Goal: Find specific page/section: Find specific page/section

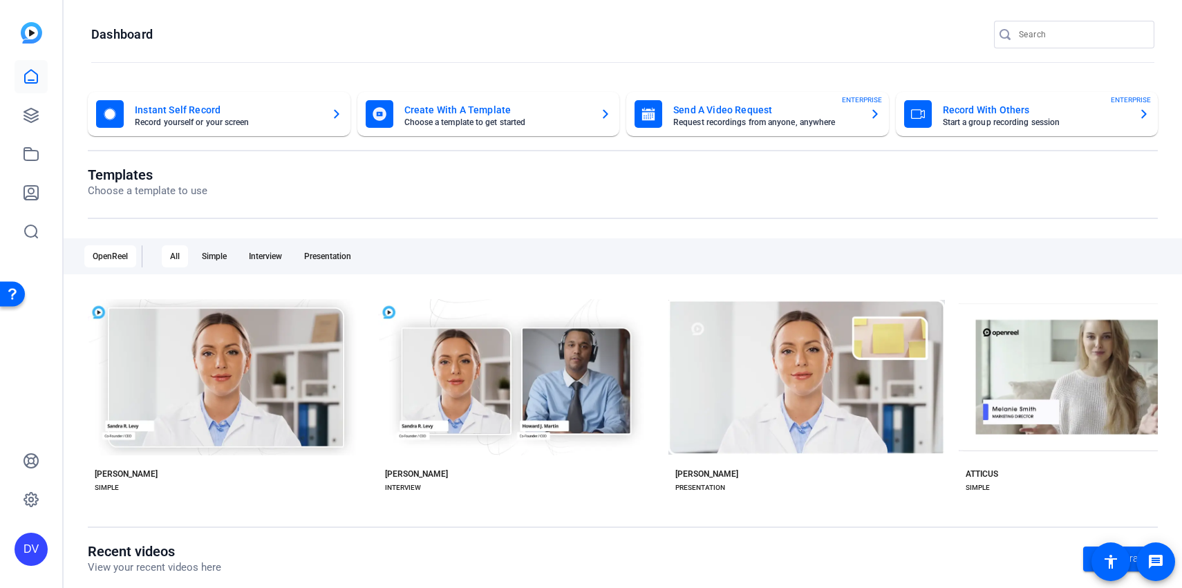
click at [1074, 23] on div at bounding box center [1080, 35] width 124 height 28
click at [1056, 53] on div at bounding box center [1074, 55] width 160 height 15
click at [1046, 37] on input "Search" at bounding box center [1080, 34] width 124 height 17
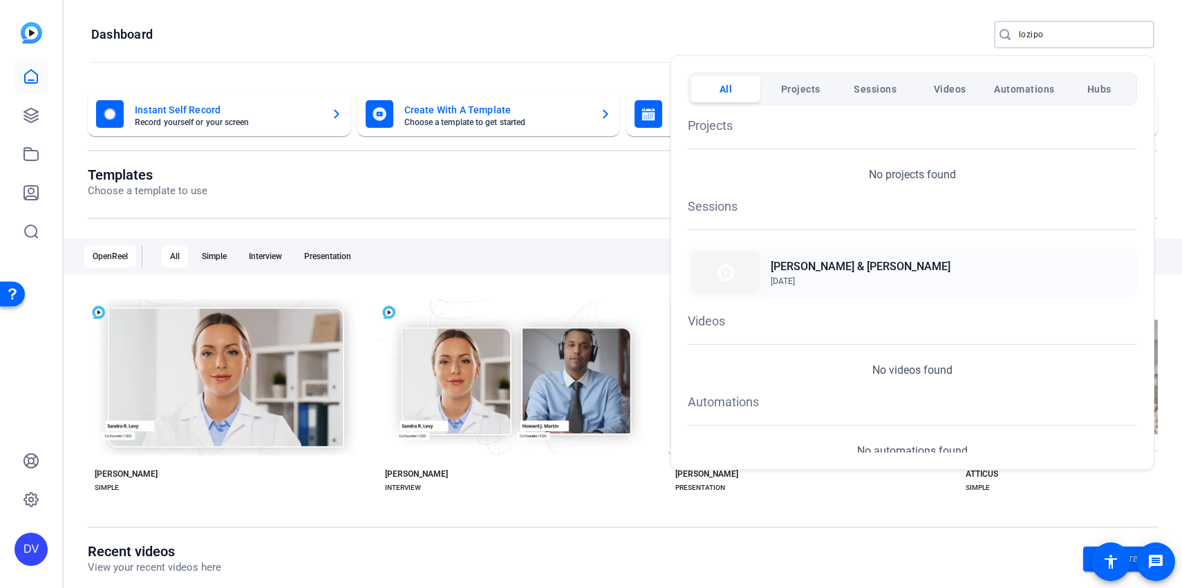
type input "lozipo"
click at [746, 269] on img at bounding box center [725, 273] width 69 height 44
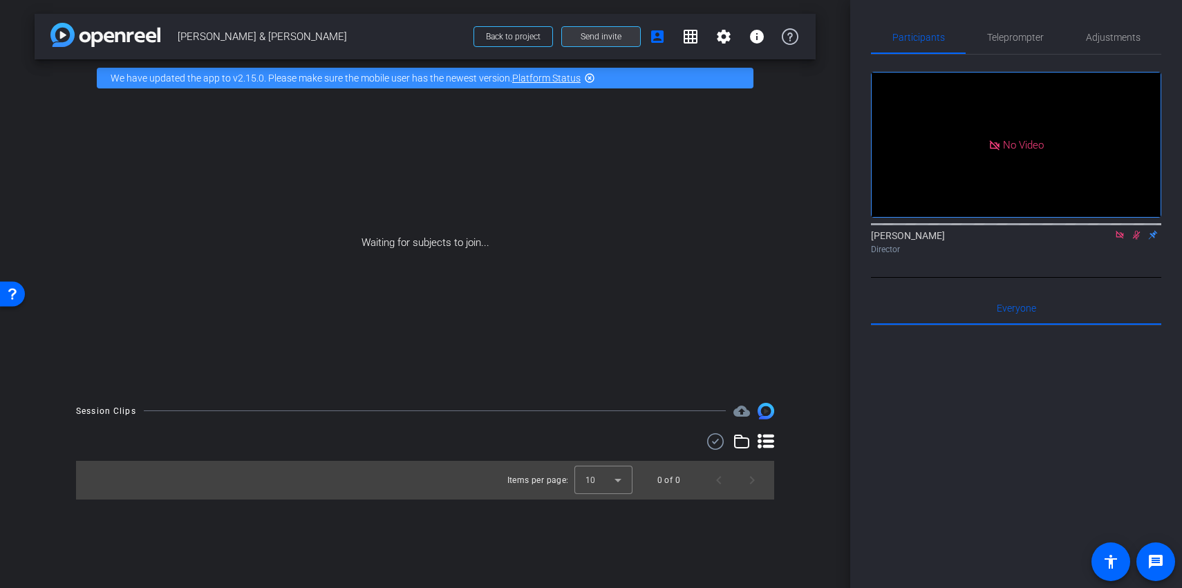
click at [624, 37] on span at bounding box center [601, 36] width 78 height 33
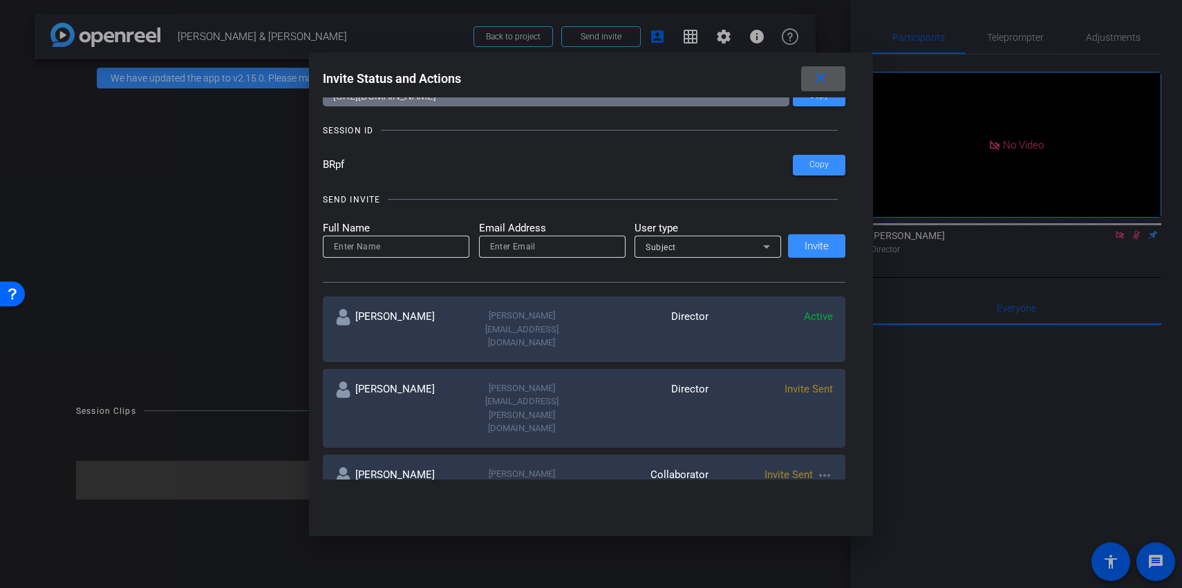
scroll to position [106, 0]
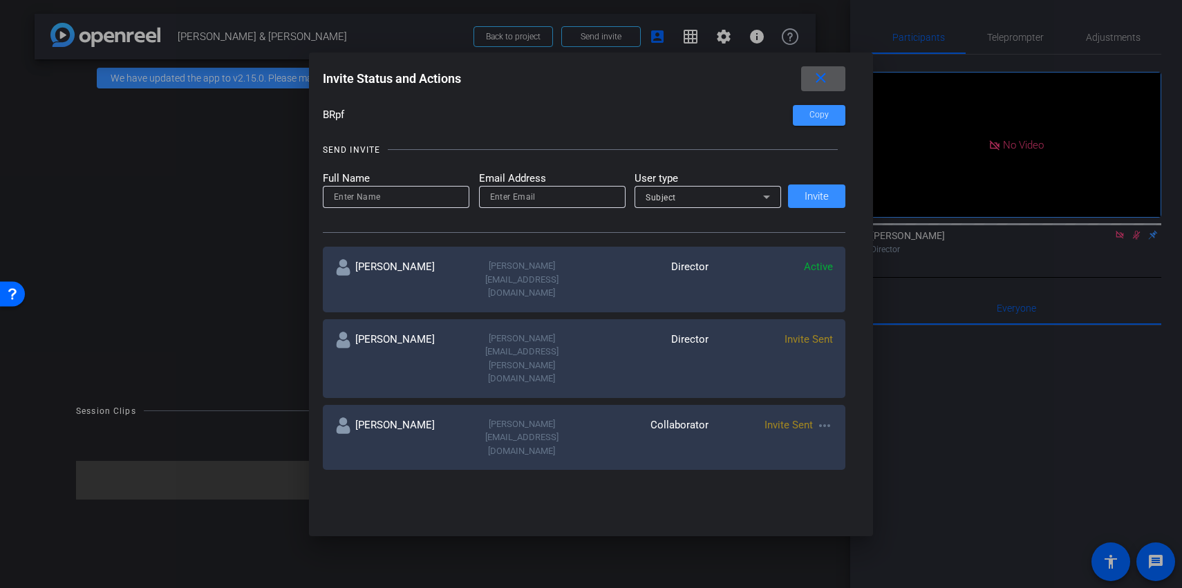
click at [819, 417] on mat-icon "more_horiz" at bounding box center [824, 425] width 17 height 17
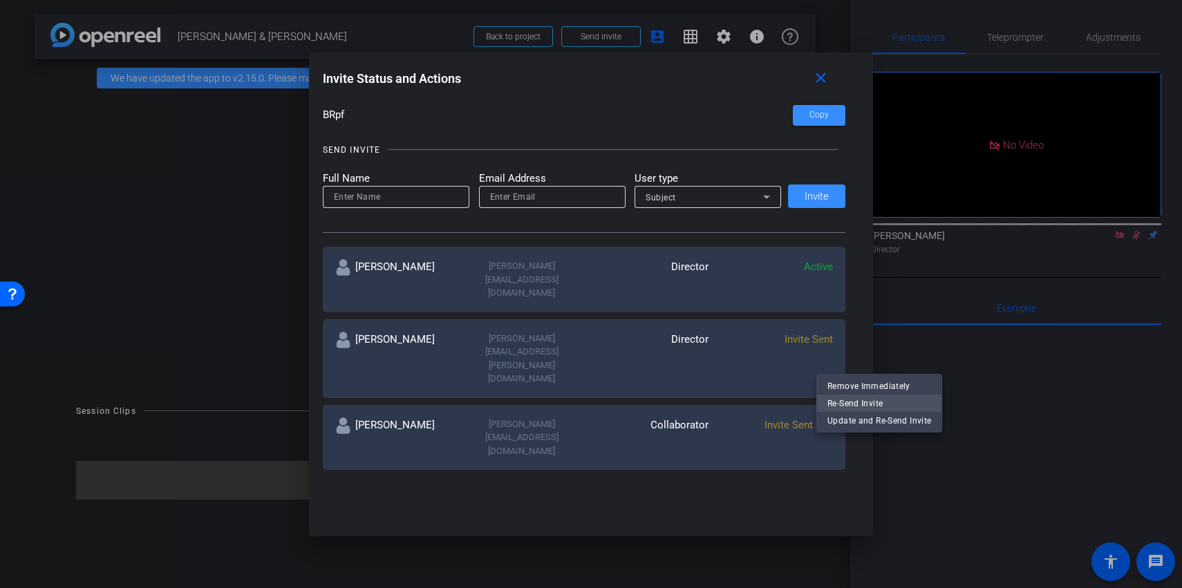
click at [847, 398] on span "Re-Send Invite" at bounding box center [879, 403] width 104 height 17
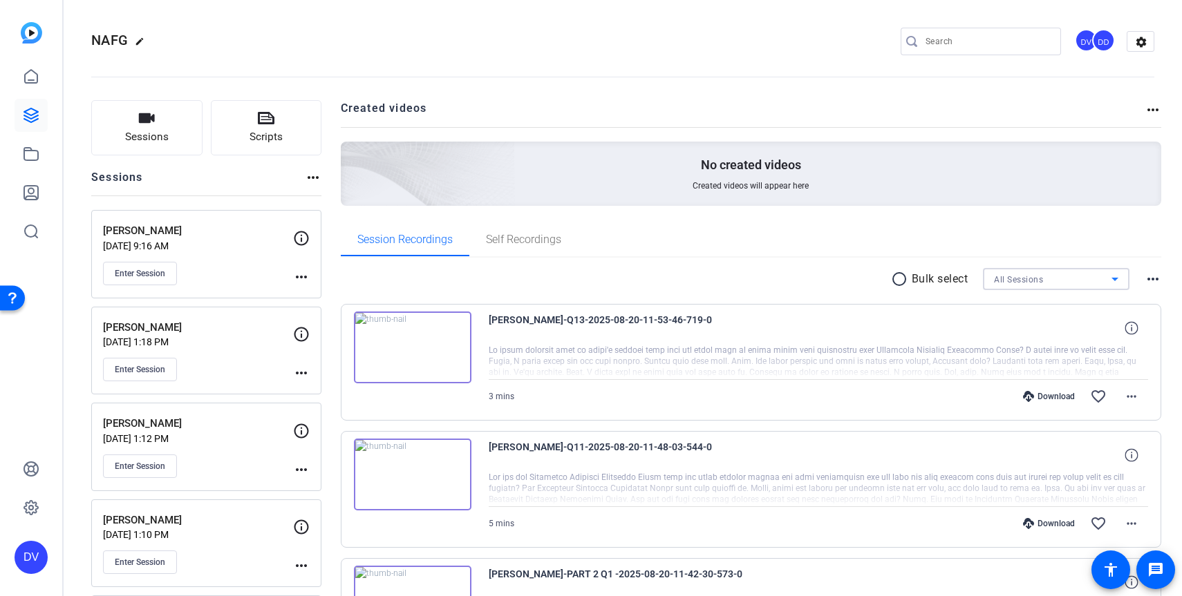
click at [538, 279] on div "All Sessions" at bounding box center [1052, 279] width 117 height 17
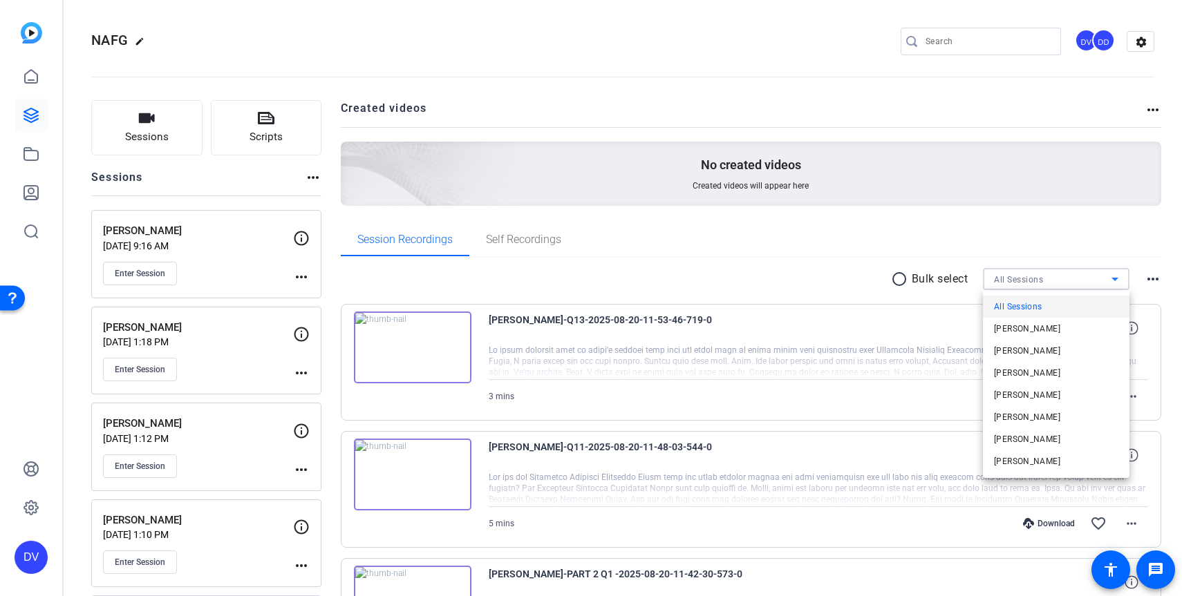
click at [538, 279] on div at bounding box center [591, 298] width 1182 height 596
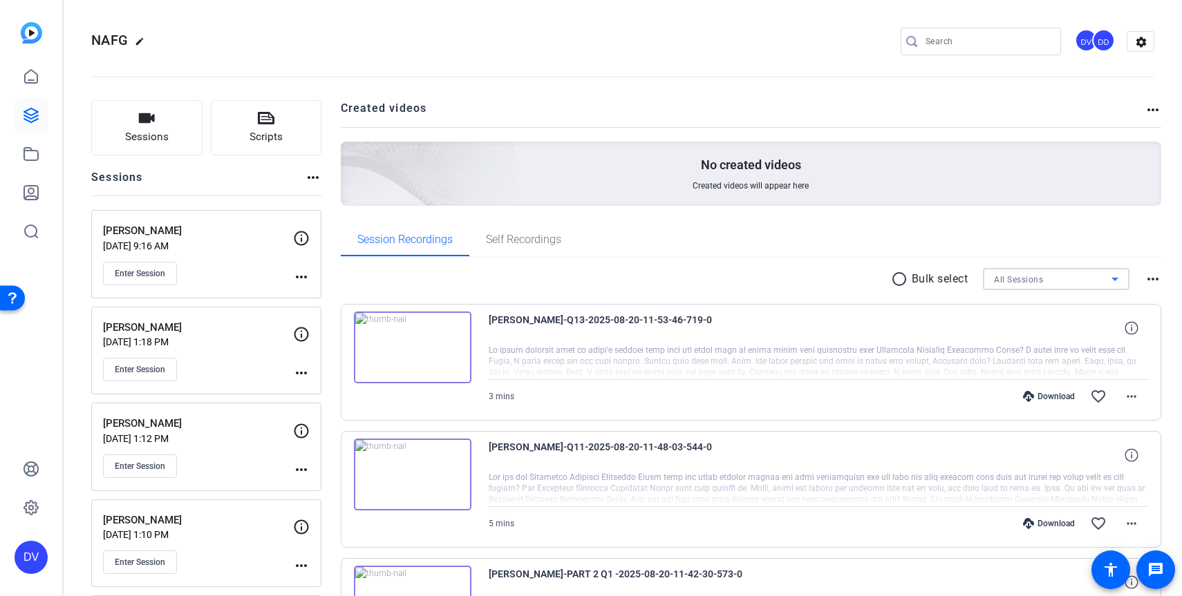
click at [538, 279] on span "All Sessions" at bounding box center [1018, 280] width 49 height 10
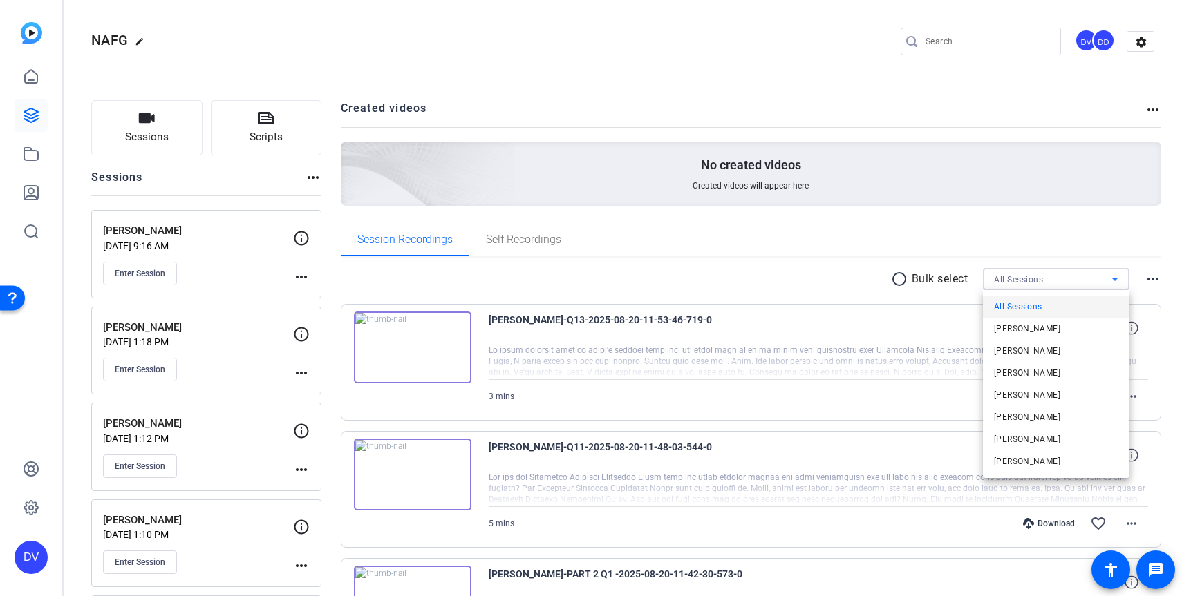
click at [538, 279] on div at bounding box center [591, 298] width 1182 height 596
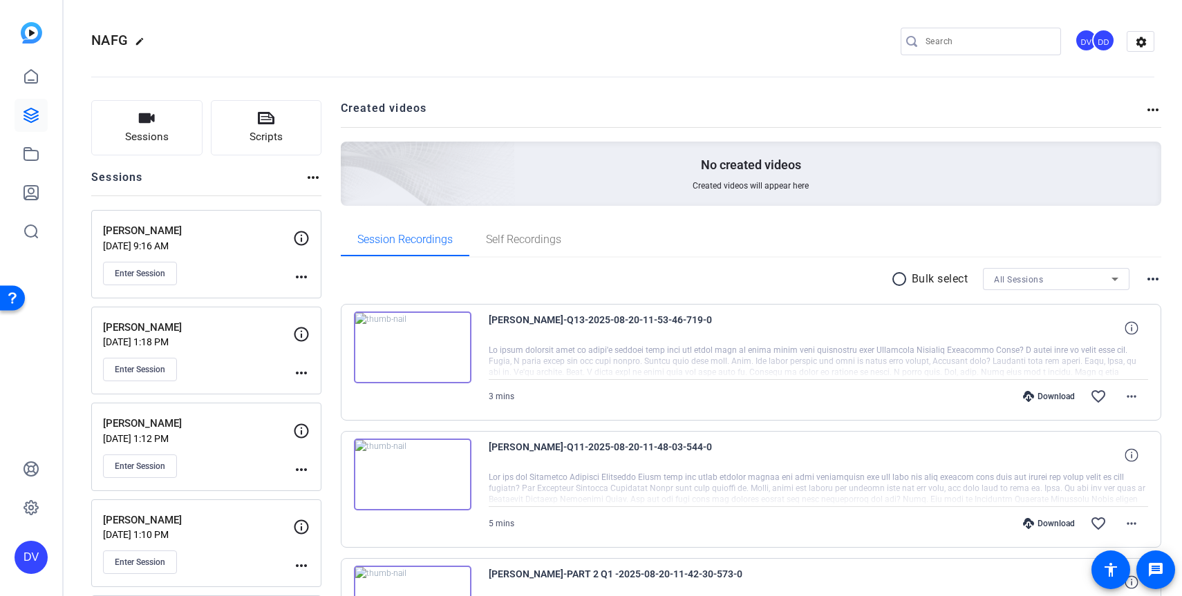
click at [538, 39] on input "Search" at bounding box center [987, 41] width 124 height 17
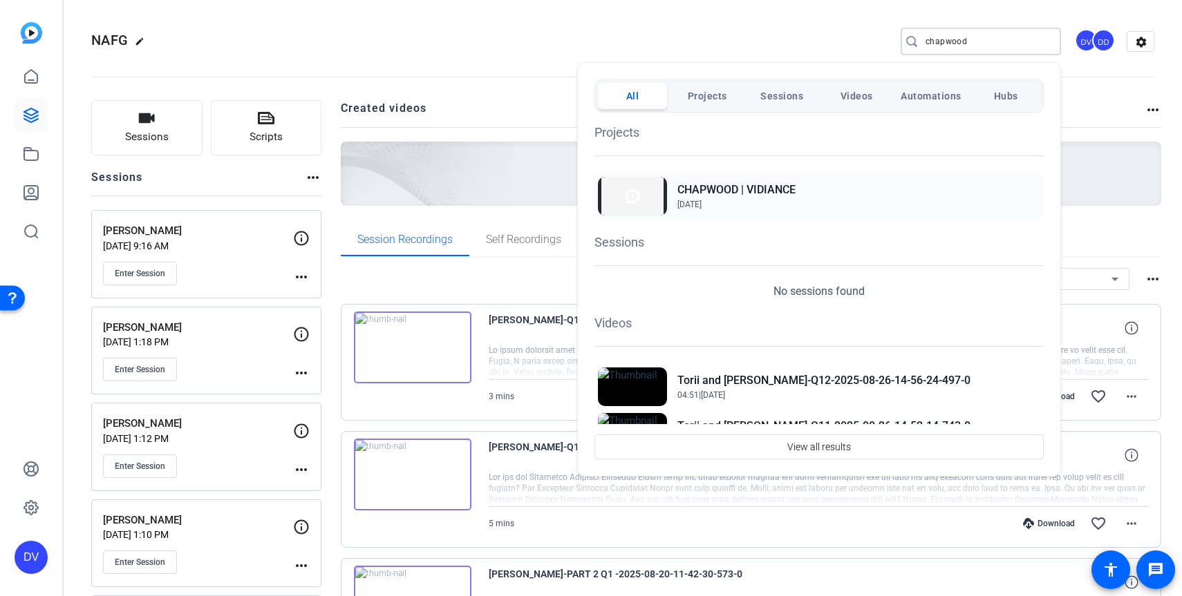
type input "chapwood"
click at [538, 178] on div "CHAPWOOD | VIDIANCE Mar 19, 2024" at bounding box center [818, 196] width 449 height 46
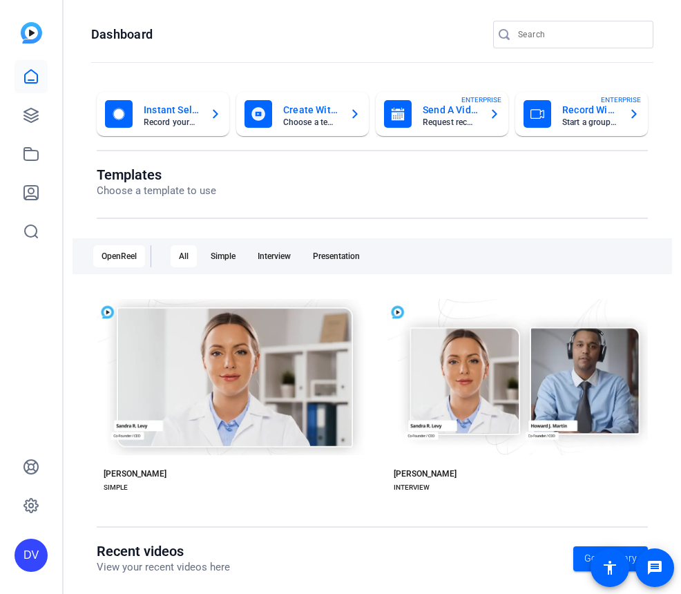
click at [582, 35] on input "Search" at bounding box center [580, 34] width 124 height 17
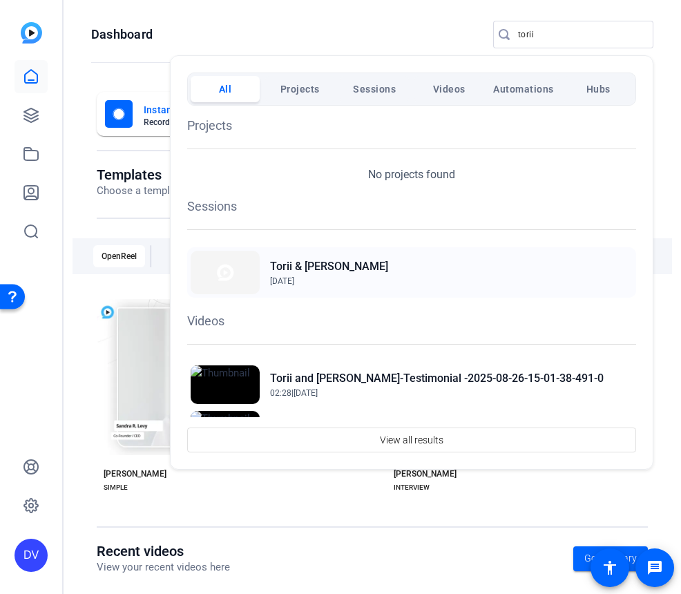
click at [288, 294] on div "Torii & Katrina Hunter Aug 14, 2025" at bounding box center [411, 272] width 449 height 50
drag, startPoint x: 325, startPoint y: 260, endPoint x: 391, endPoint y: 275, distance: 67.4
click at [391, 275] on div "Torii & Katrina Hunter Aug 14, 2025" at bounding box center [411, 272] width 449 height 50
click at [567, 46] on div at bounding box center [340, 297] width 681 height 594
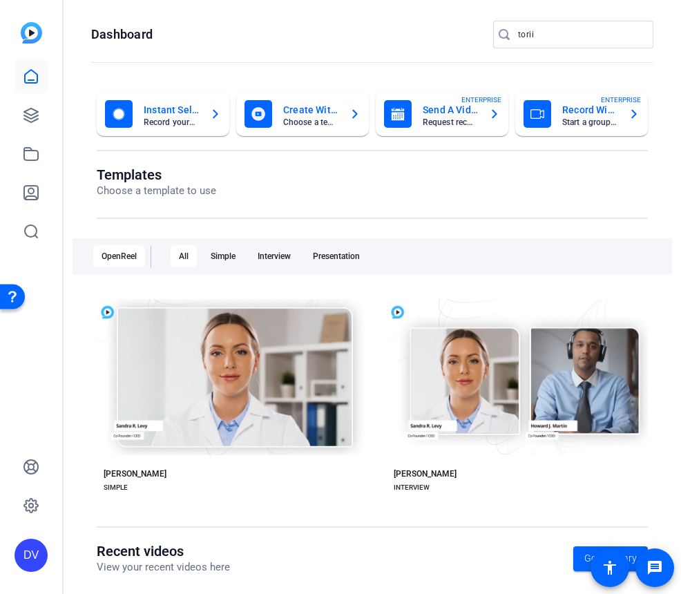
click at [567, 44] on div "torii" at bounding box center [580, 35] width 124 height 28
click at [567, 41] on input "torii" at bounding box center [580, 34] width 124 height 17
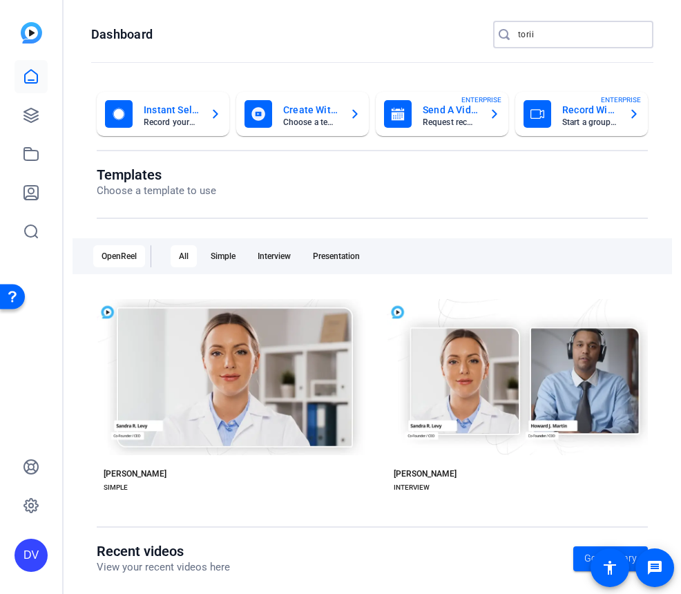
click at [567, 41] on input "torii" at bounding box center [580, 34] width 124 height 17
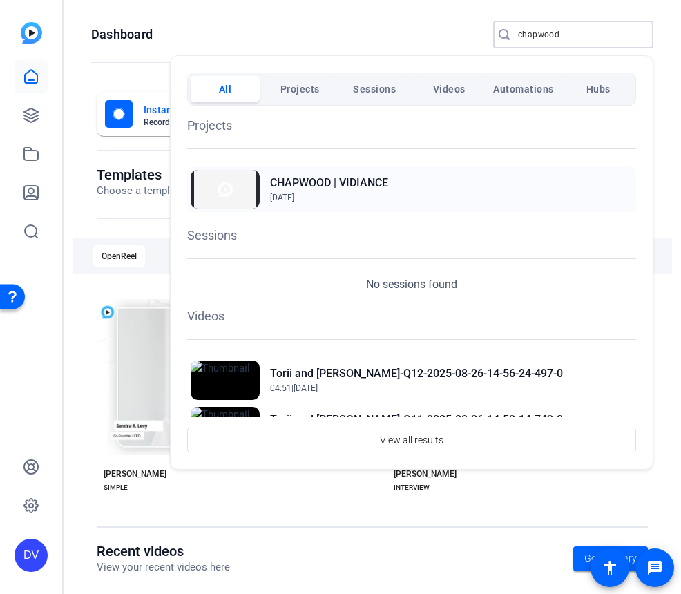
type input "chapwood"
click at [290, 189] on h2 "CHAPWOOD | VIDIANCE" at bounding box center [329, 183] width 118 height 17
